Goal: Information Seeking & Learning: Learn about a topic

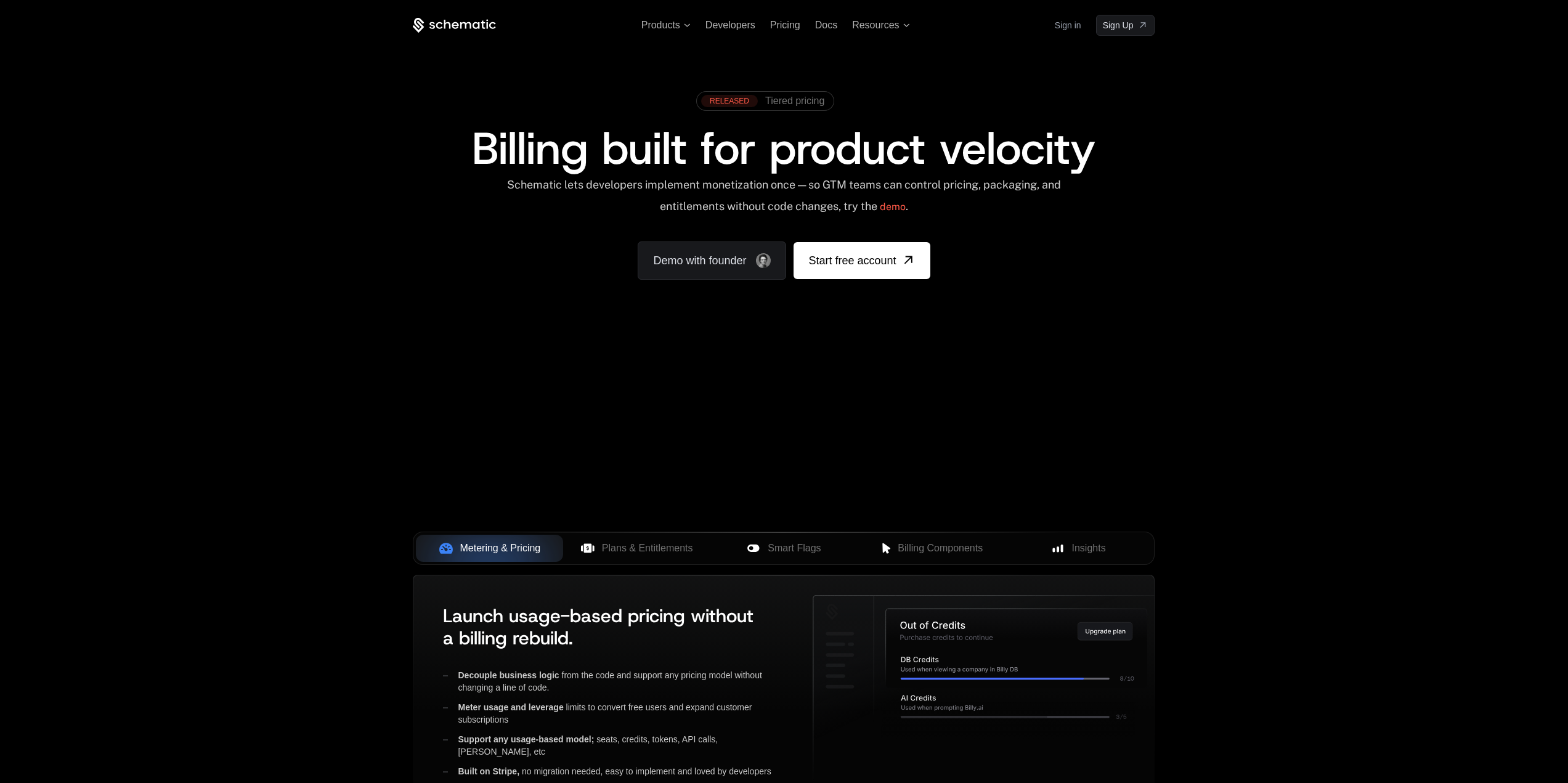
click at [333, 301] on div "Products Developers Pricing Docs Resources Sign in Sign Up RELEASED Tiered pric…" at bounding box center [784, 184] width 1568 height 368
click at [1210, 252] on div "Products Developers Pricing Docs Resources Sign in Sign Up RELEASED Tiered pric…" at bounding box center [784, 184] width 1568 height 368
click at [1255, 644] on div "Products Developers Pricing Docs Resources Sign in Sign Up RELEASED Tiered pric…" at bounding box center [784, 430] width 1568 height 861
click at [1328, 640] on div "Products Developers Pricing Docs Resources Sign in Sign Up RELEASED Tiered pric…" at bounding box center [784, 430] width 1568 height 861
click at [1285, 360] on div "Products Developers Pricing Docs Resources Sign in Sign Up RELEASED Tiered pric…" at bounding box center [784, 184] width 1568 height 368
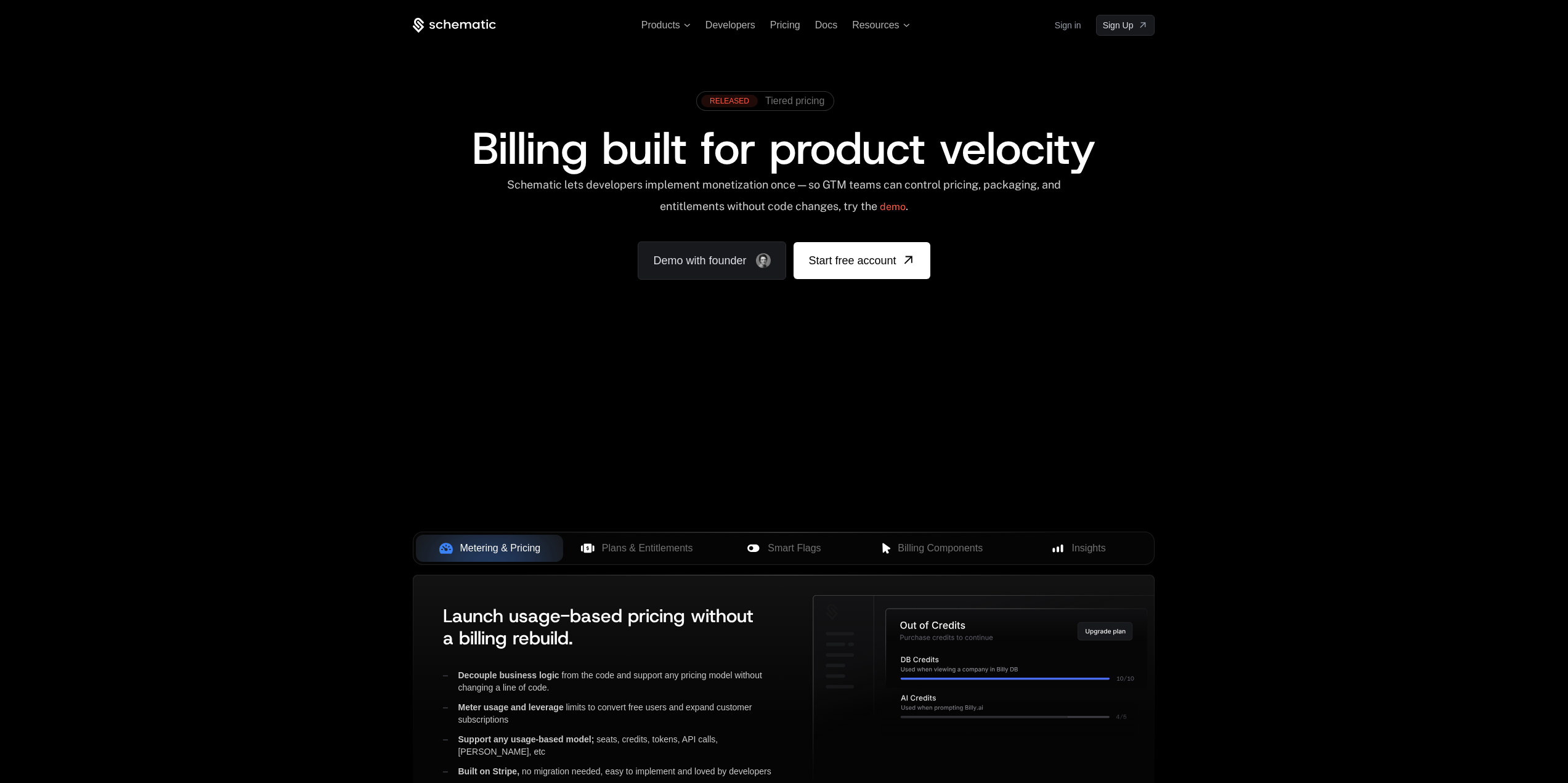
click at [1191, 163] on div "Products Developers Pricing Docs Resources Sign in Sign Up RELEASED Tiered pric…" at bounding box center [784, 184] width 1568 height 368
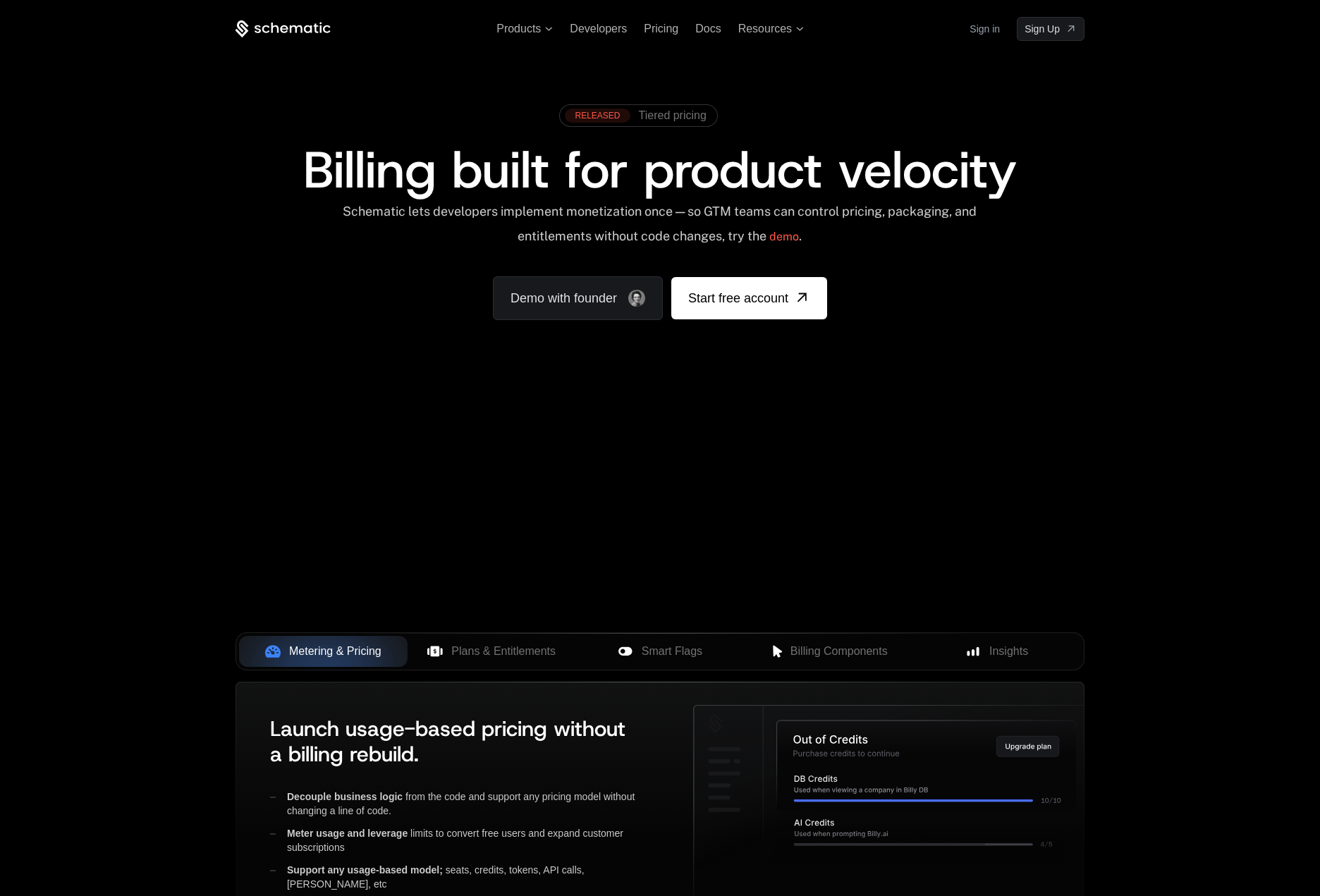
click at [1212, 104] on div "Products Developers Pricing Docs Resources Sign in Sign Up RELEASED Tiered pric…" at bounding box center [660, 210] width 1320 height 421
click at [533, 32] on span "Products" at bounding box center [518, 29] width 44 height 13
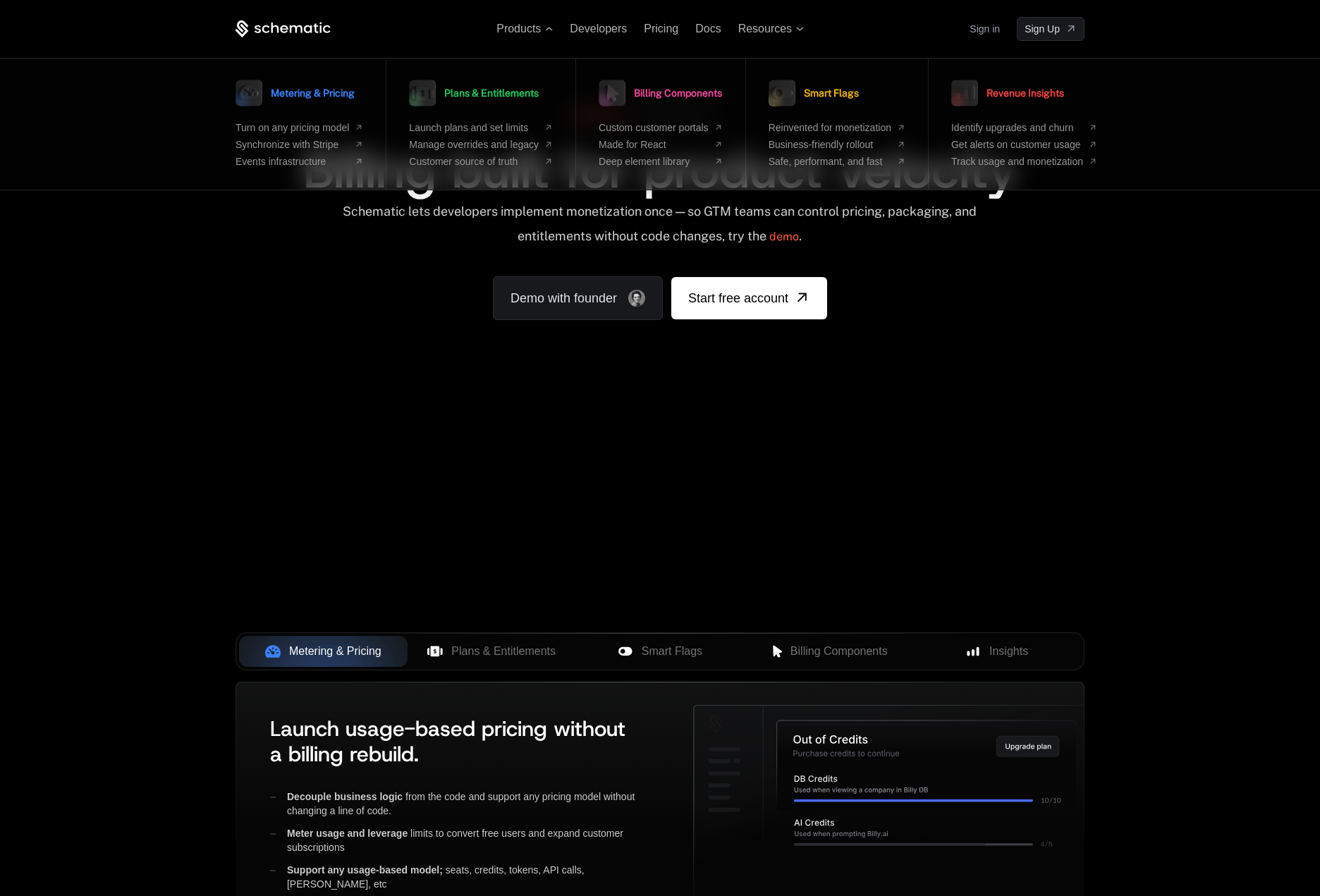
drag, startPoint x: 1202, startPoint y: 363, endPoint x: 1209, endPoint y: 349, distance: 15.7
click at [1202, 363] on div "Products Metering & Pricing Turn on any pricing model Synchronize with Stripe E…" at bounding box center [660, 210] width 1320 height 421
click at [1173, 322] on div "Products Metering & Pricing Turn on any pricing model Synchronize with Stripe E…" at bounding box center [660, 210] width 1320 height 421
